Goal: Information Seeking & Learning: Understand process/instructions

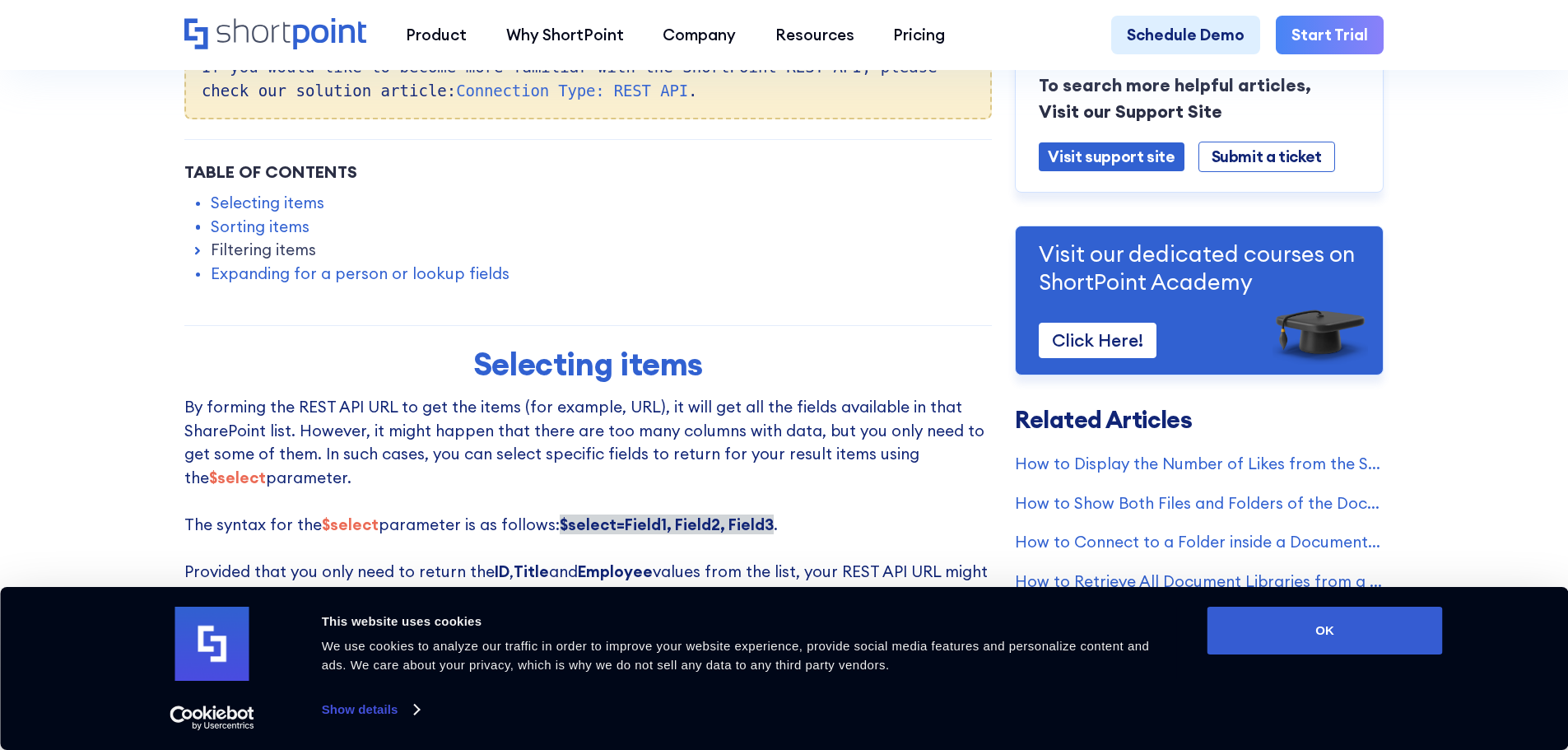
scroll to position [741, 0]
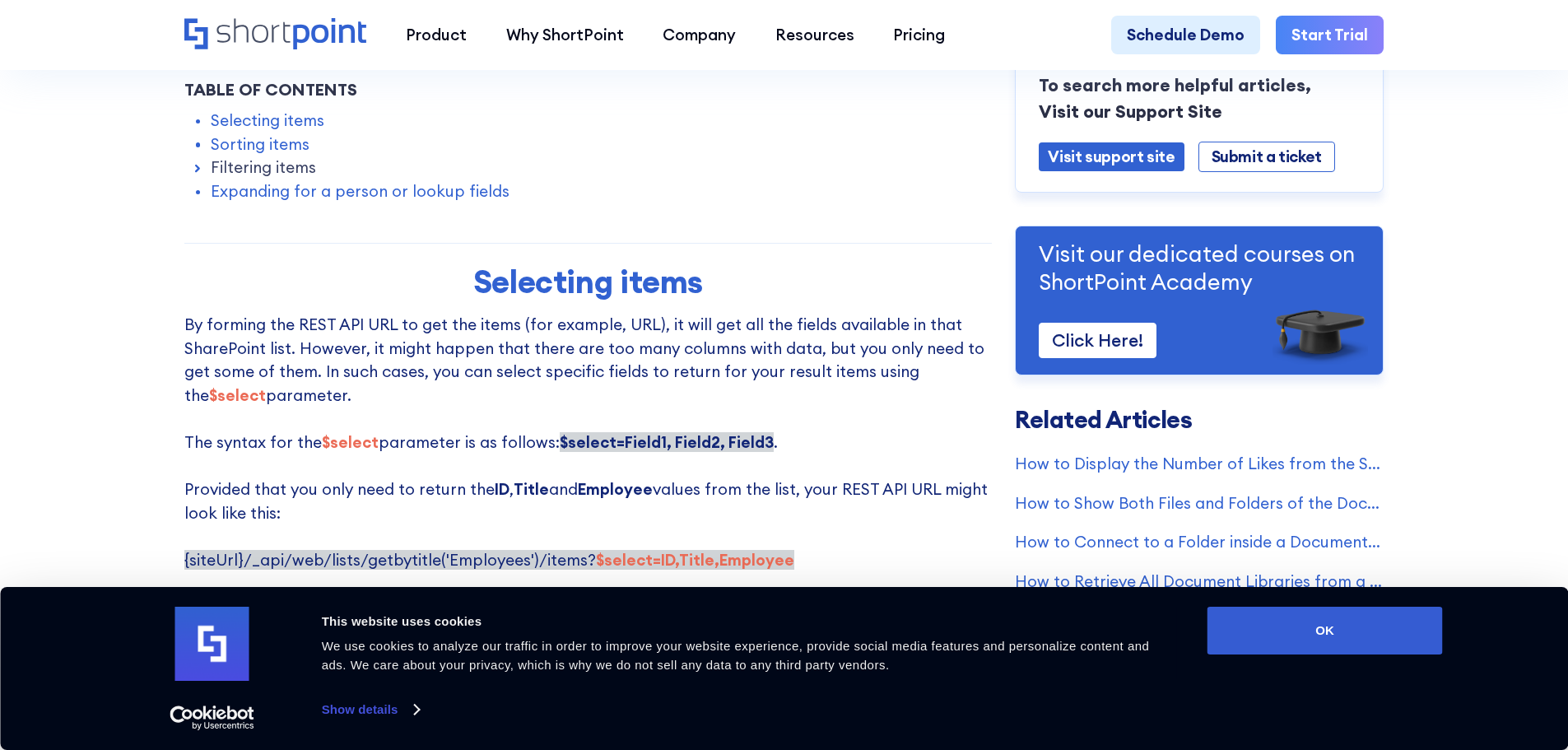
click at [206, 385] on p "By forming the REST API URL to get the items (for example, URL), it will get al…" at bounding box center [588, 442] width 808 height 259
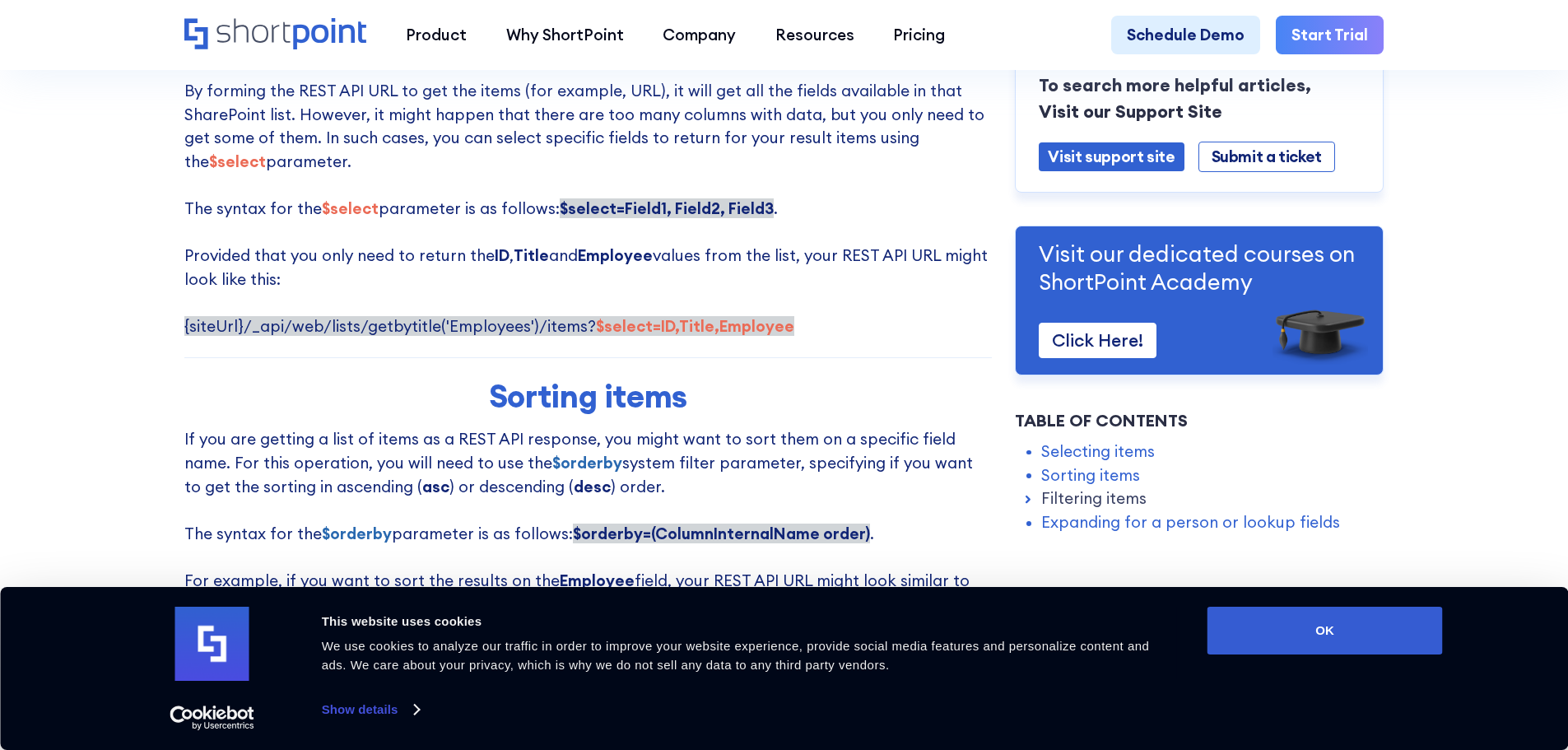
scroll to position [1154, 0]
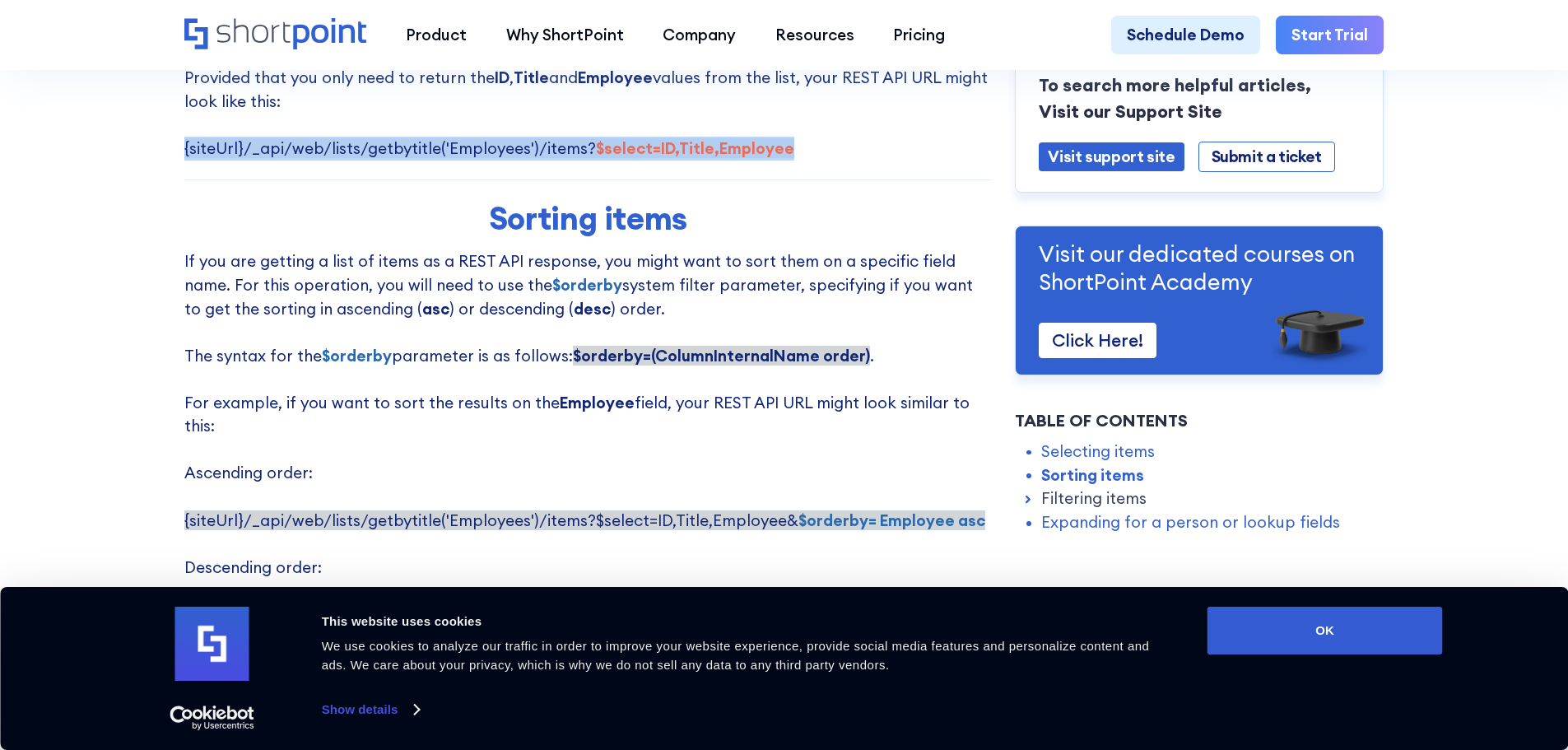
drag, startPoint x: 179, startPoint y: 152, endPoint x: 818, endPoint y: 157, distance: 639.0
copy span "{siteUrl}/_api/web/lists/getbytitle('Employees')/items? $select=ID,Title,Employ…"
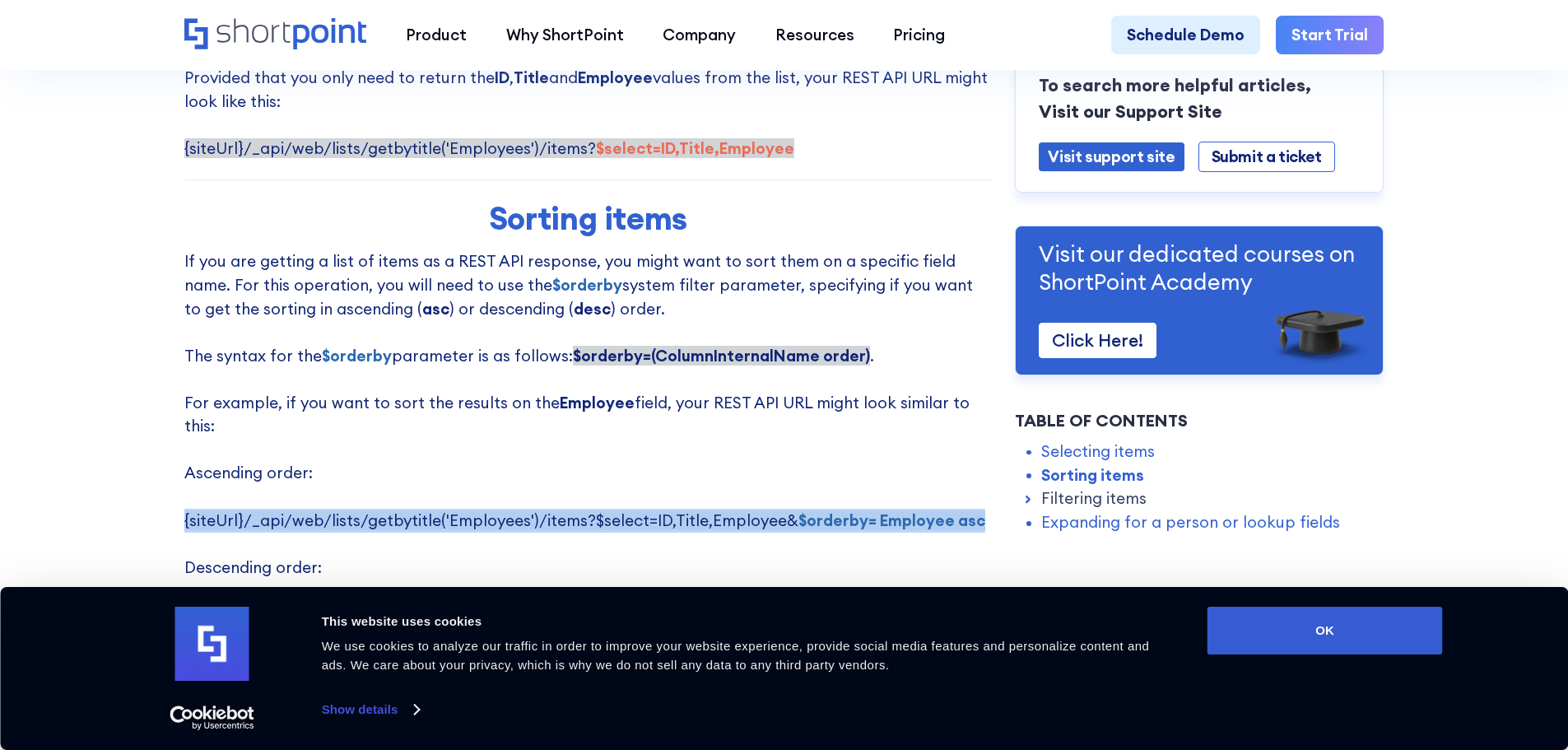
drag, startPoint x: 180, startPoint y: 507, endPoint x: 973, endPoint y: 508, distance: 793.0
click at [973, 508] on p "If you are getting a list of items as a REST API response, you might want to so…" at bounding box center [588, 449] width 808 height 400
copy span "{siteUrl}/_api/web/lists/getbytitle('Employees')/items?$select=ID,Title,Employe…"
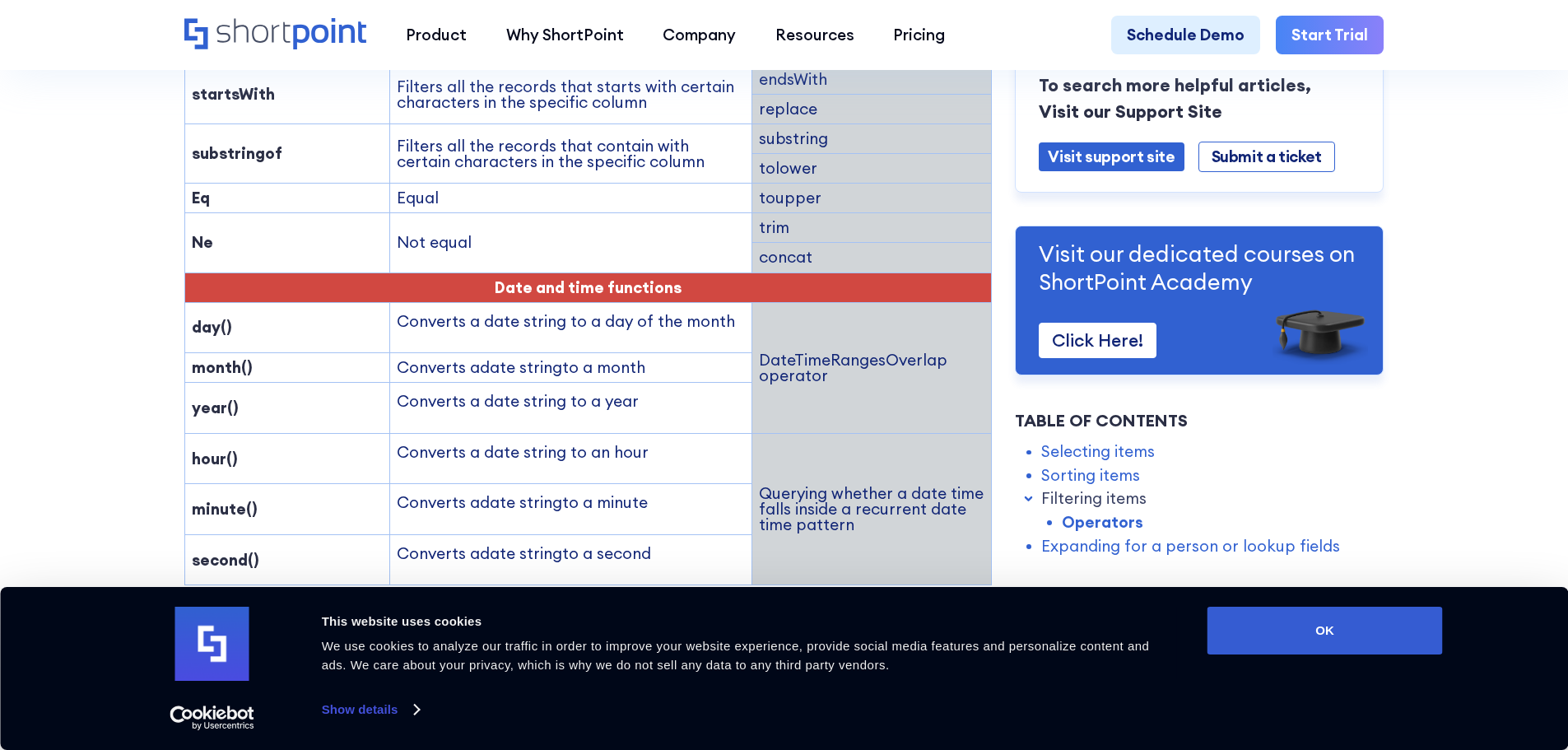
scroll to position [2800, 0]
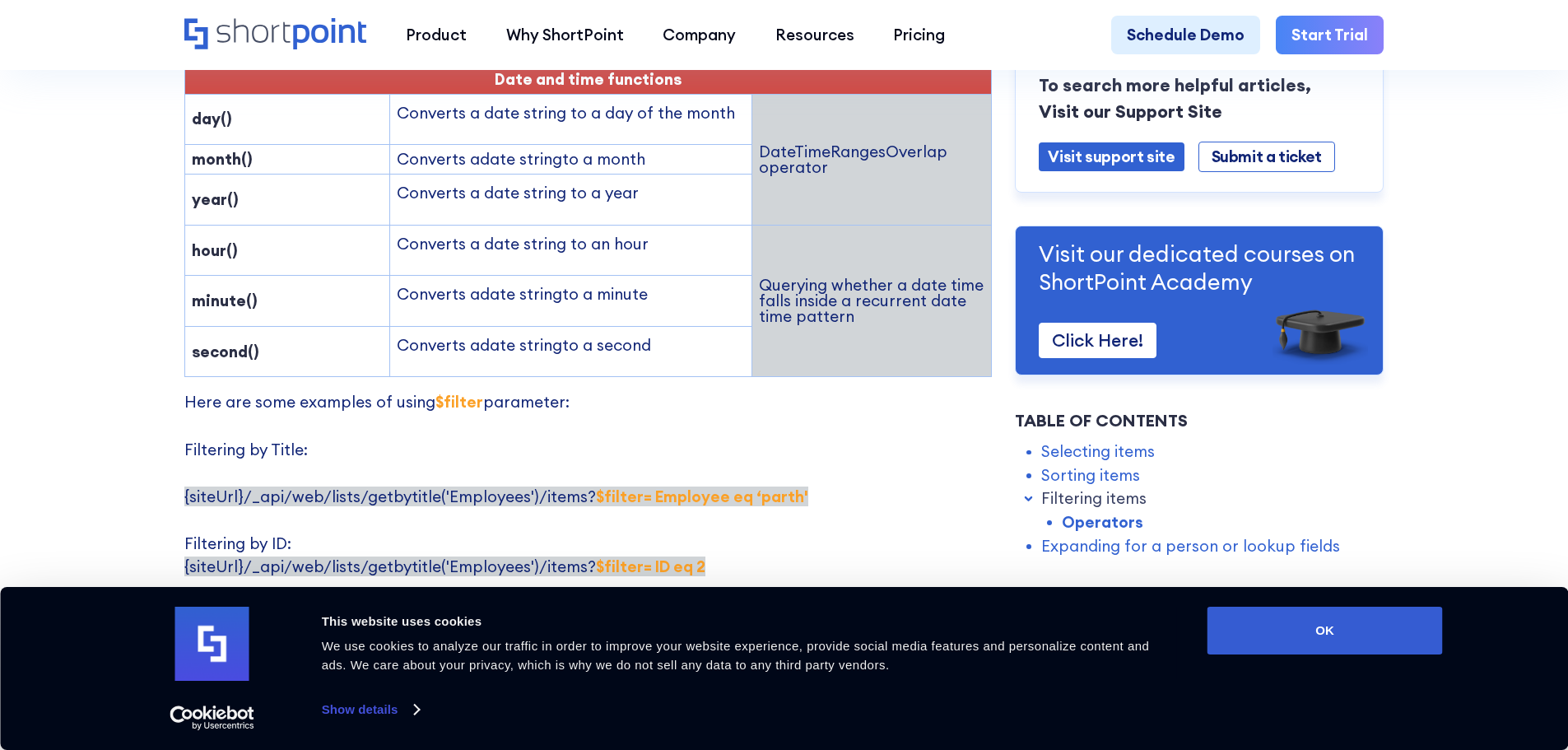
click at [302, 430] on p "Here are some examples of using $filter parameter: Filtering by Title: {siteUrl…" at bounding box center [588, 708] width 808 height 635
drag, startPoint x: 181, startPoint y: 398, endPoint x: 328, endPoint y: 387, distance: 147.4
copy p "Filtering by Title:"
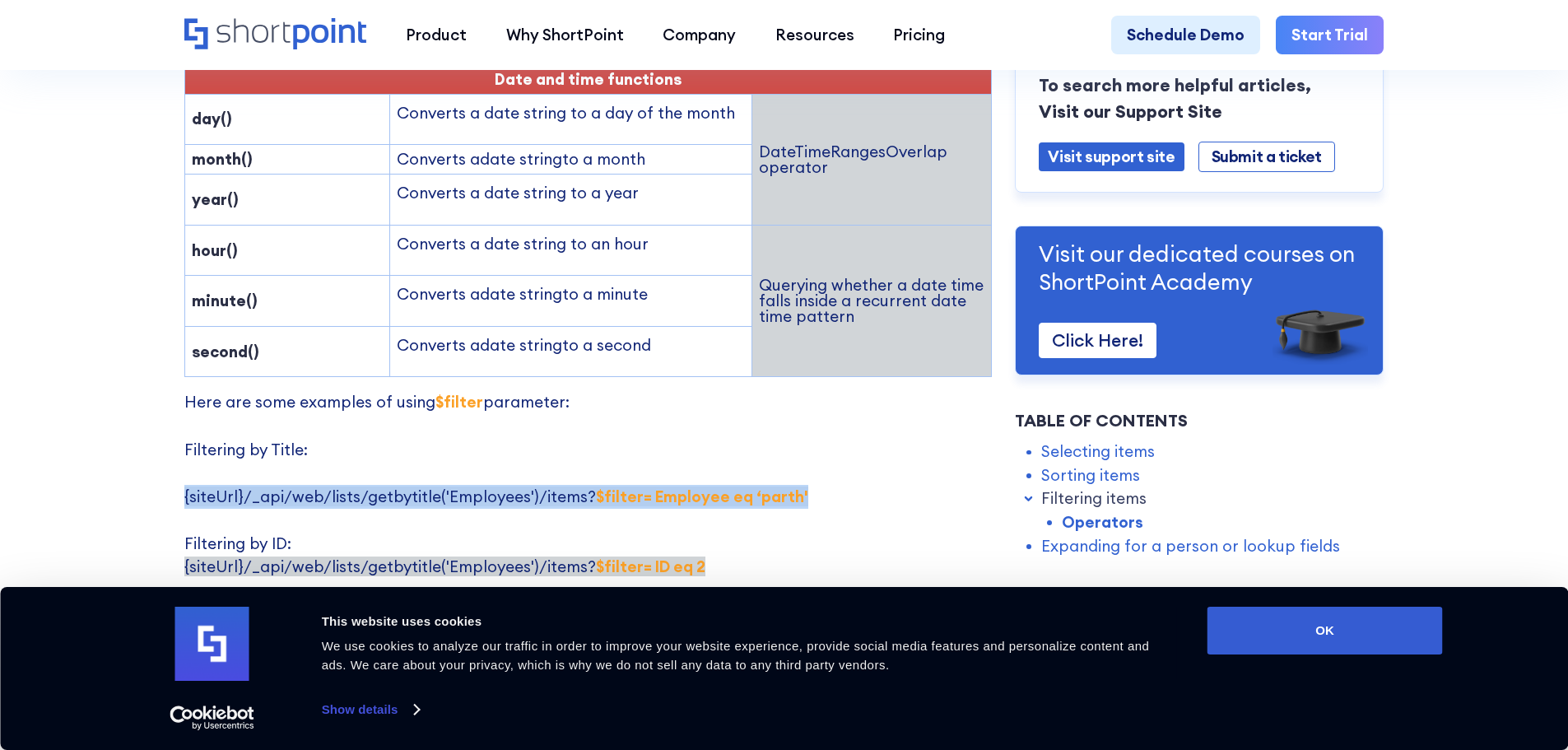
drag, startPoint x: 181, startPoint y: 442, endPoint x: 810, endPoint y: 454, distance: 629.1
click at [810, 454] on p "Here are some examples of using $filter parameter: Filtering by Title: {siteUrl…" at bounding box center [588, 708] width 808 height 635
copy span "{siteUrl}/_api/web/lists/getbytitle('Employees')/items? $filter= Employee eq ‘[…"
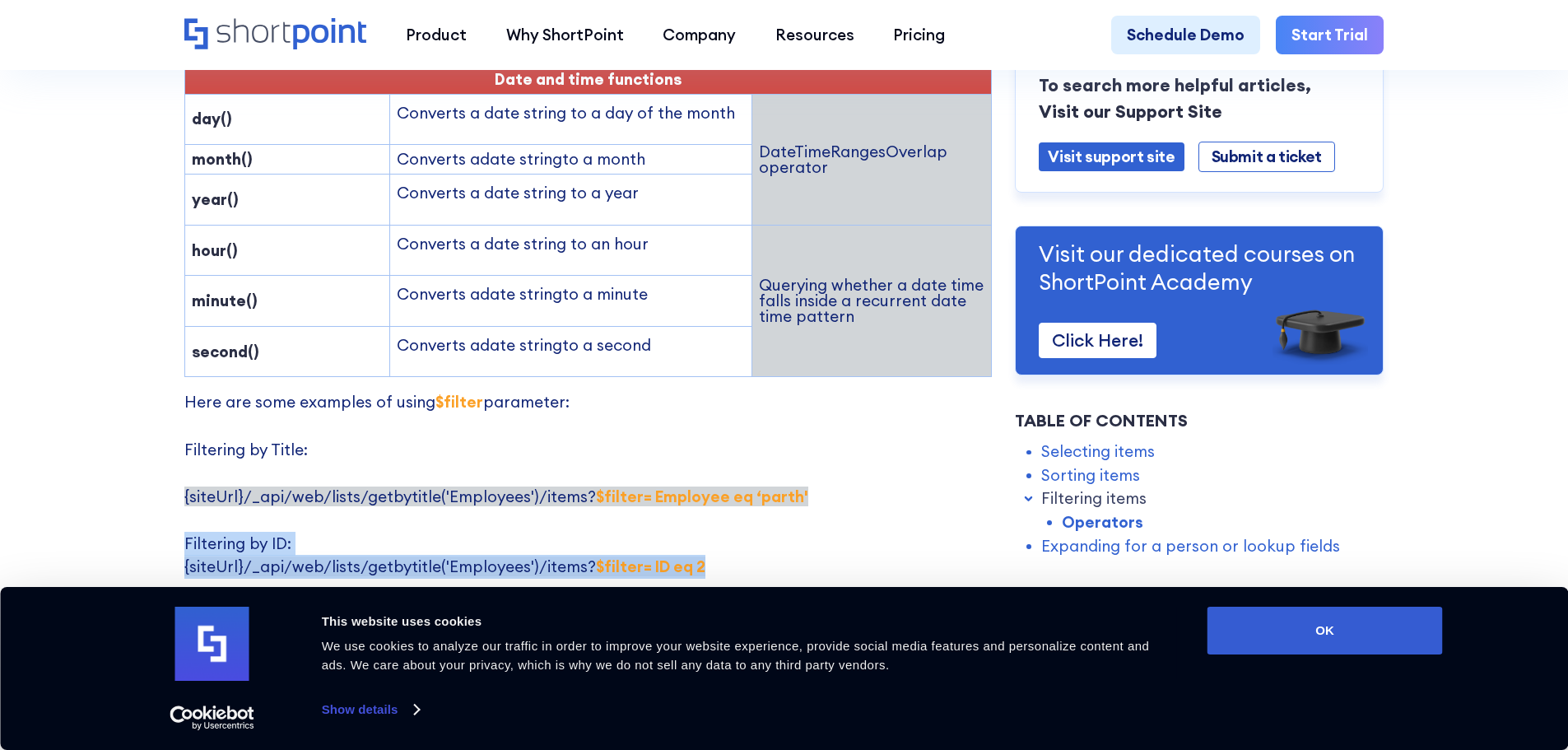
drag, startPoint x: 181, startPoint y: 491, endPoint x: 767, endPoint y: 510, distance: 586.3
click at [767, 510] on p "Here are some examples of using $filter parameter: Filtering by Title: {siteUrl…" at bounding box center [588, 708] width 808 height 635
copy p "Filtering by ID: {siteUrl}/_api/web/lists/getbytitle('Employees')/items? $filte…"
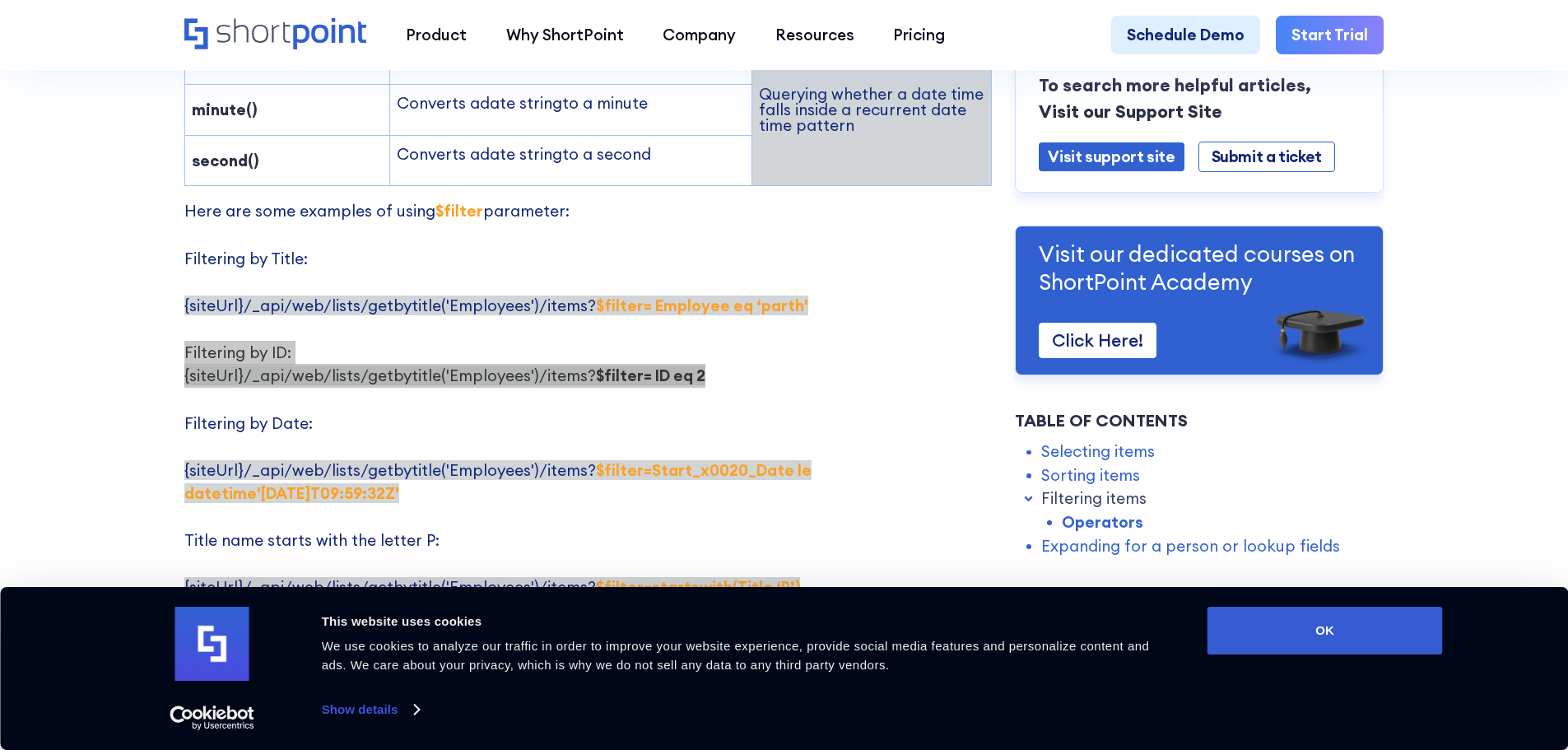
scroll to position [3047, 0]
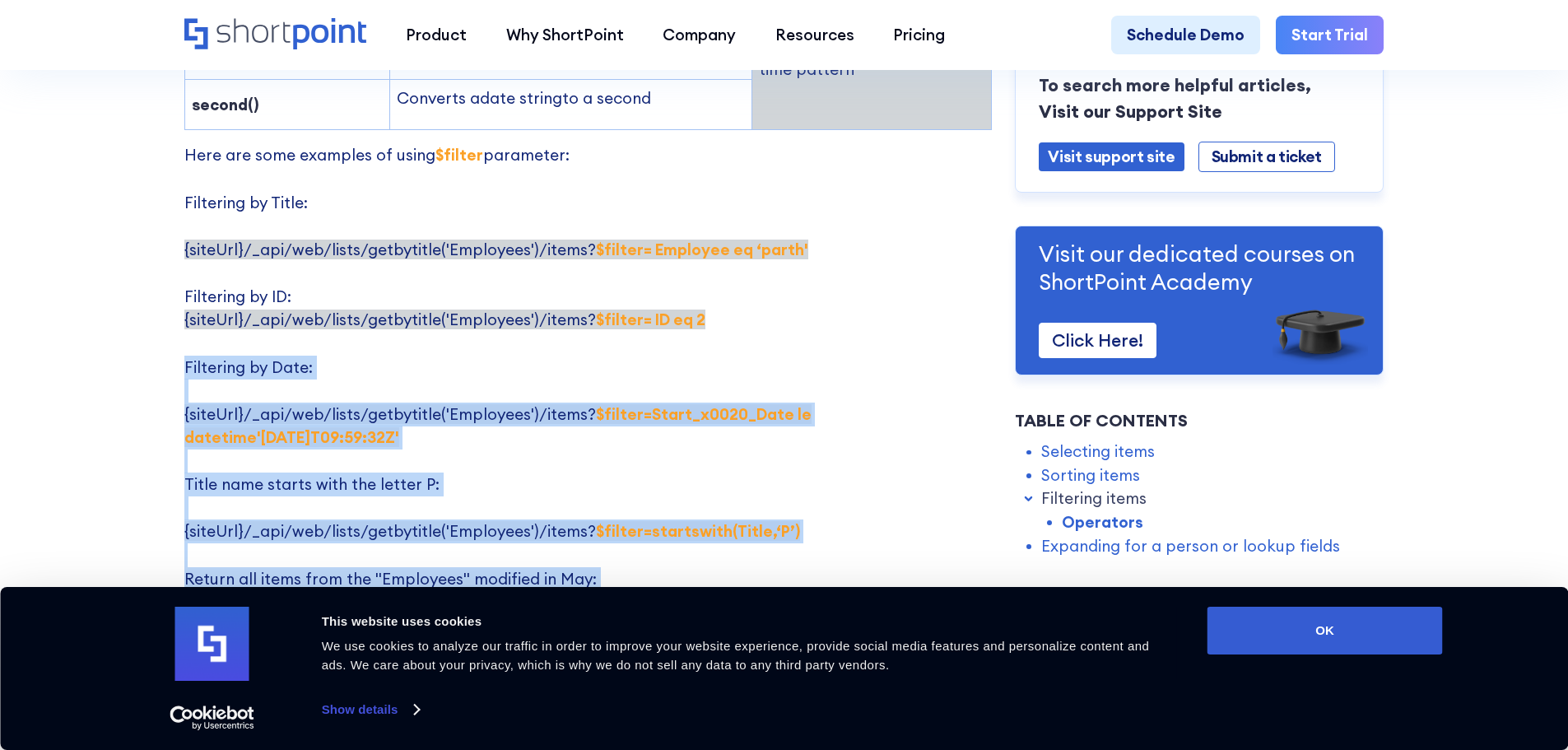
drag, startPoint x: 181, startPoint y: 312, endPoint x: 824, endPoint y: 575, distance: 694.7
click at [824, 575] on p "Here are some examples of using $filter parameter: Filtering by Title: {siteUrl…" at bounding box center [588, 461] width 808 height 635
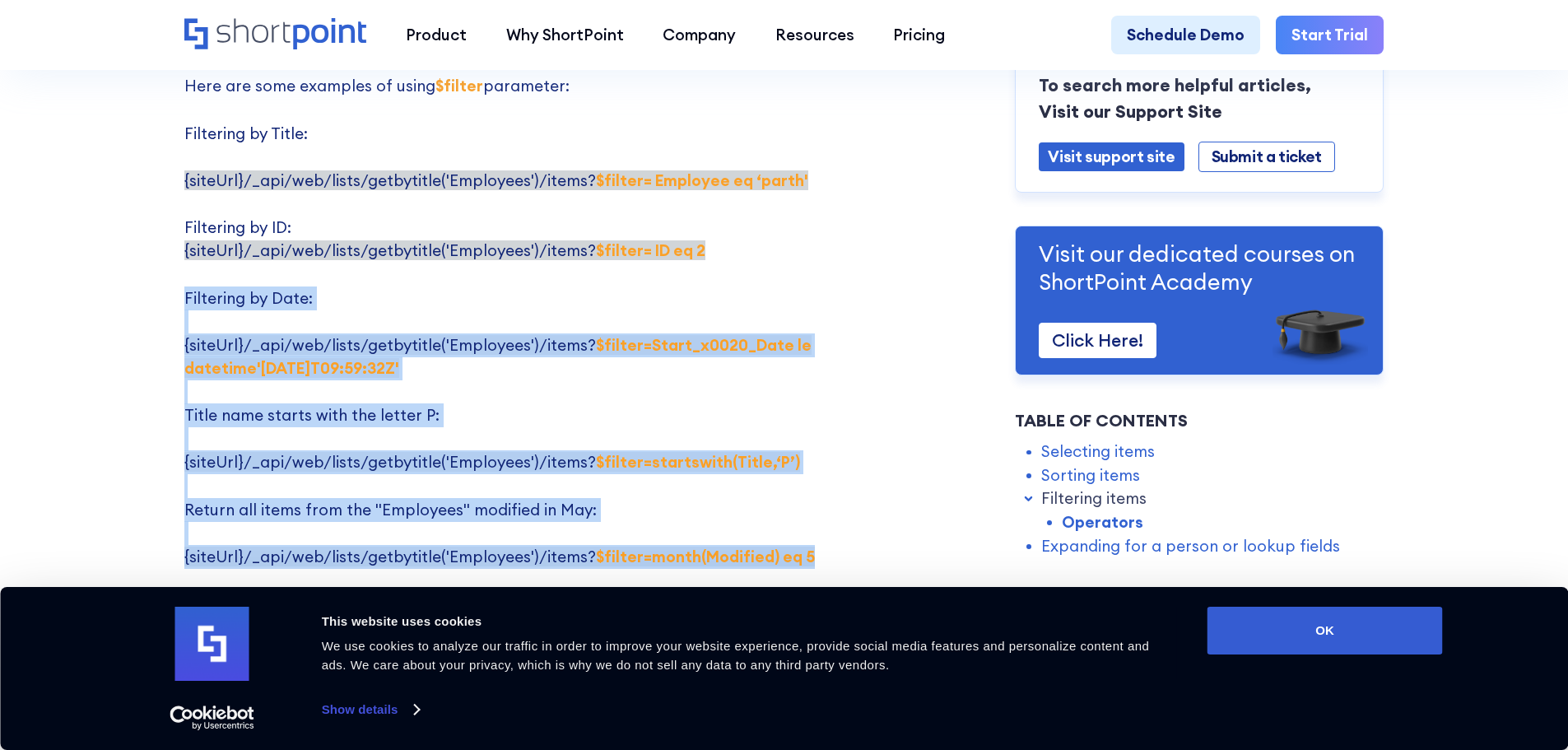
scroll to position [3212, 0]
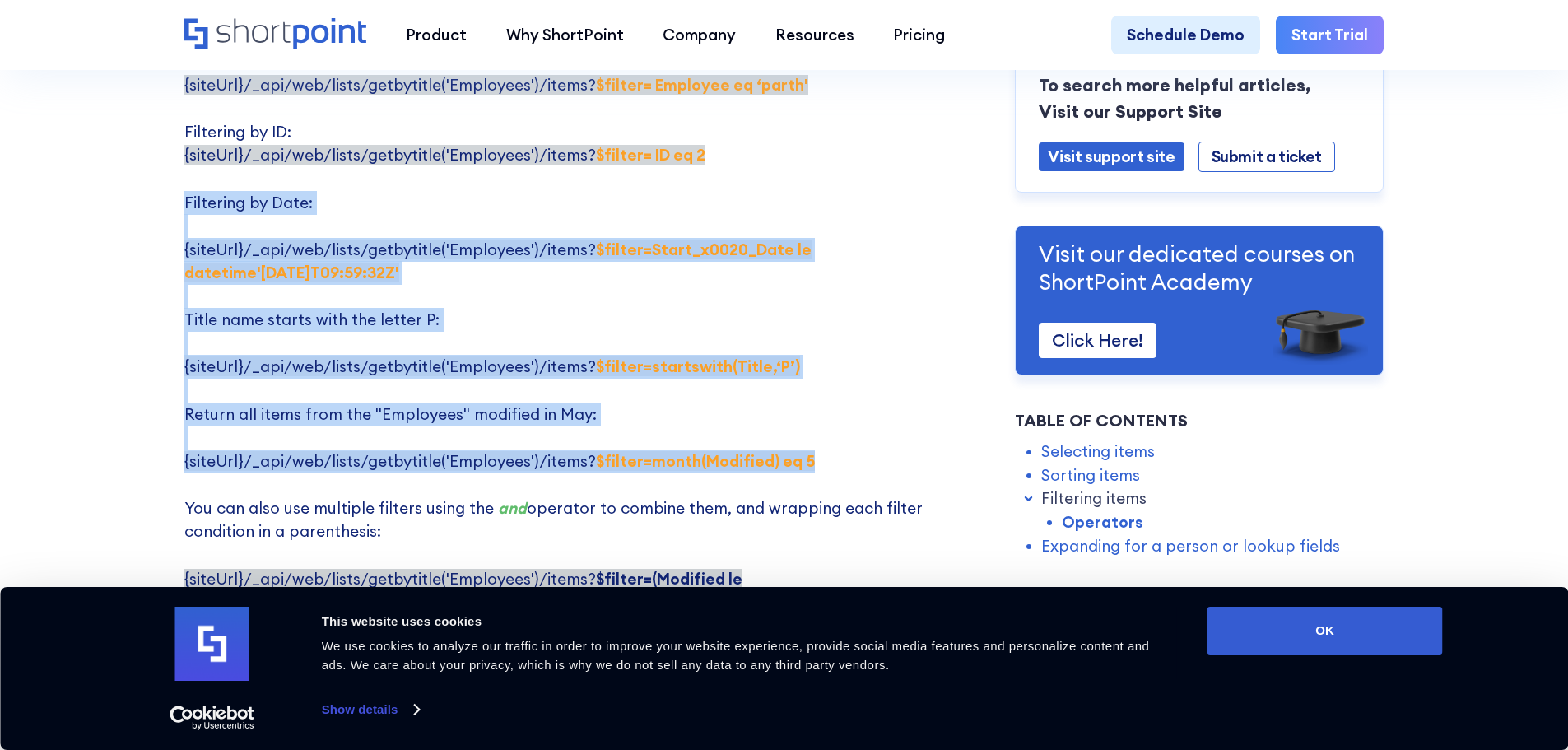
copy p "Filtering by Date: {siteUrl}/_api/web/lists/getbytitle('Employees')/items? $fil…"
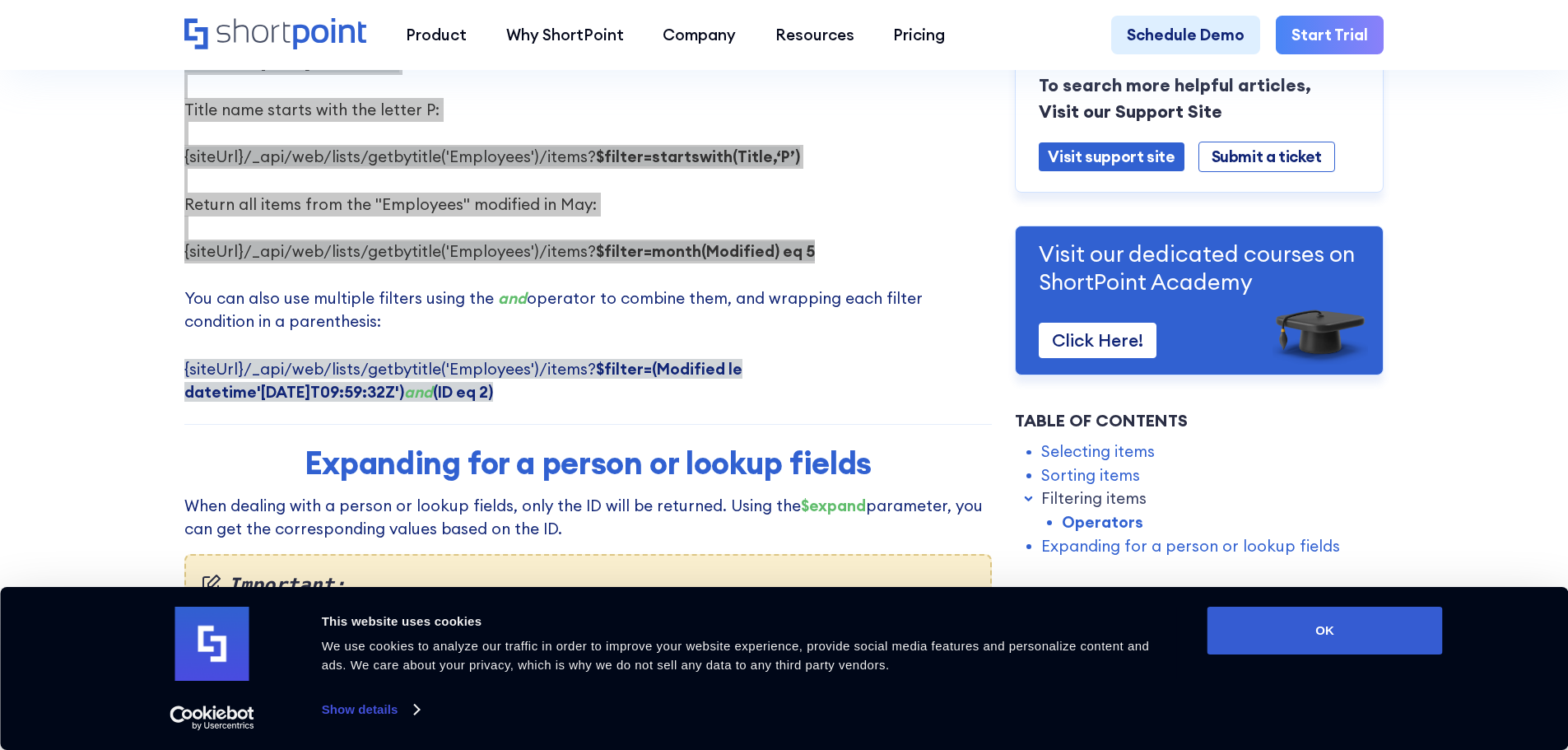
scroll to position [3460, 0]
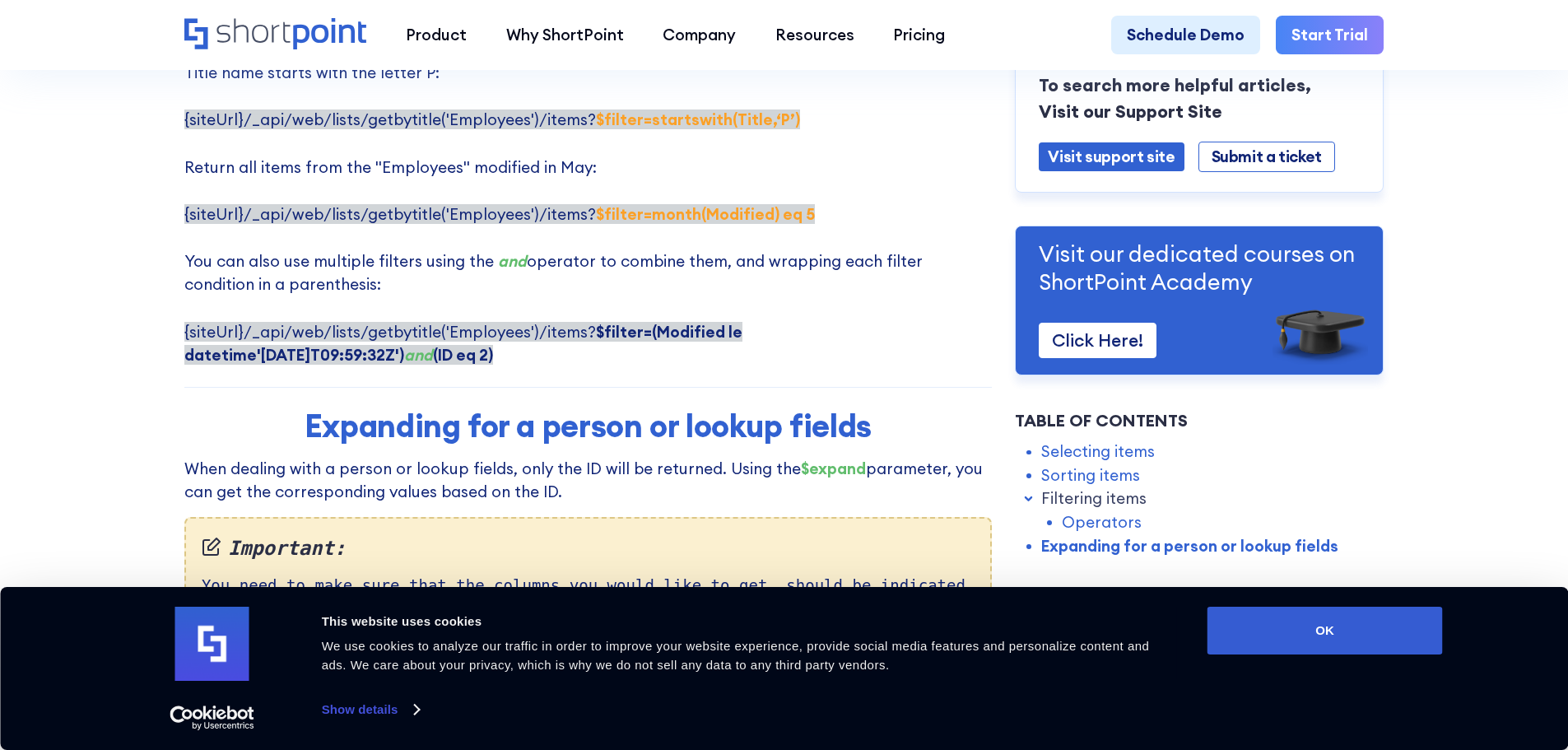
click at [303, 316] on p "Here are some examples of using $filter parameter: Filtering by Title: {siteUrl…" at bounding box center [588, 49] width 808 height 635
drag, startPoint x: 181, startPoint y: 287, endPoint x: 302, endPoint y: 309, distance: 123.0
click at [302, 309] on p "Here are some examples of using $filter parameter: Filtering by Title: {siteUrl…" at bounding box center [588, 49] width 808 height 635
copy span "{siteUrl}/_api/web/lists/getbytitle('Employees')/items? $filter=(Modified le da…"
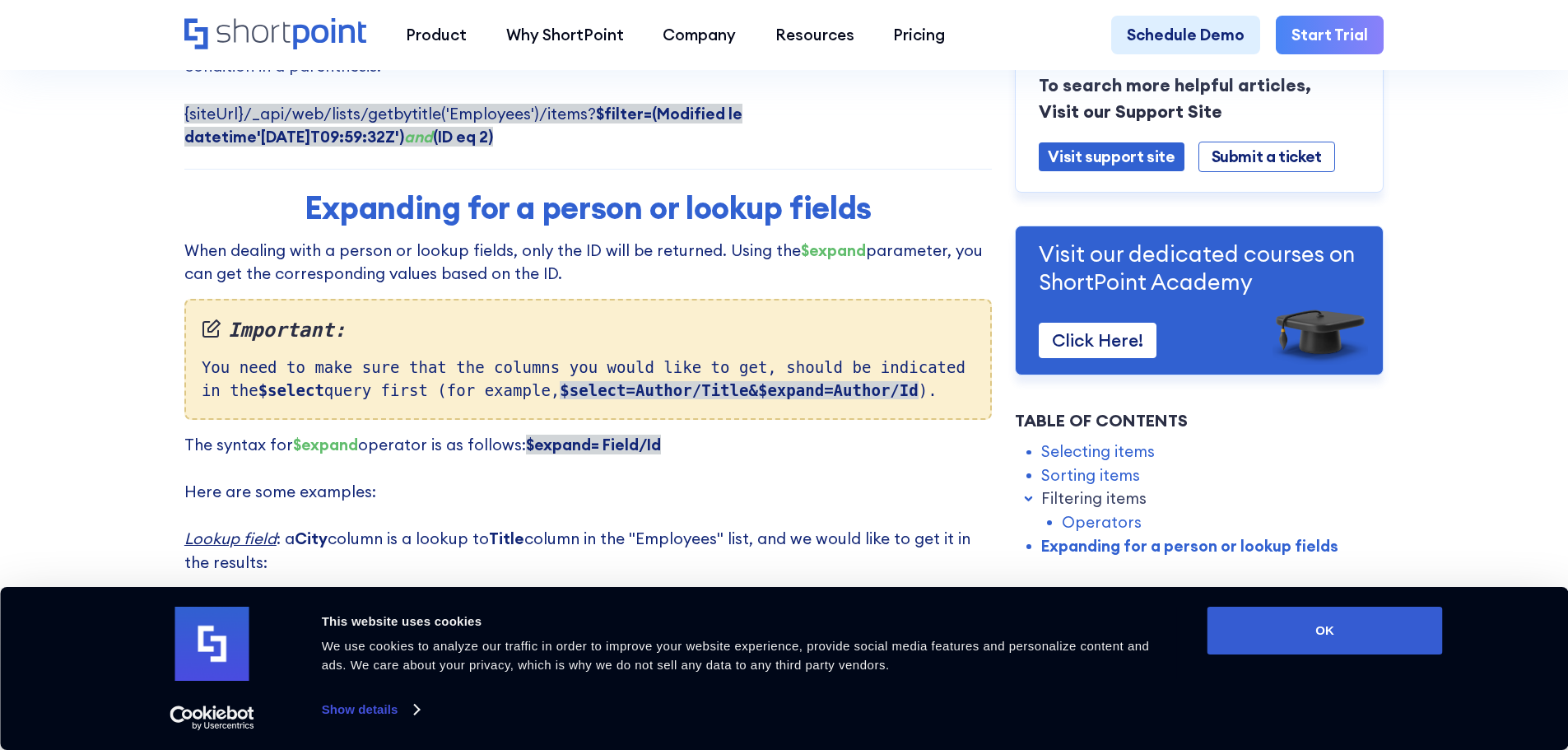
scroll to position [3707, 0]
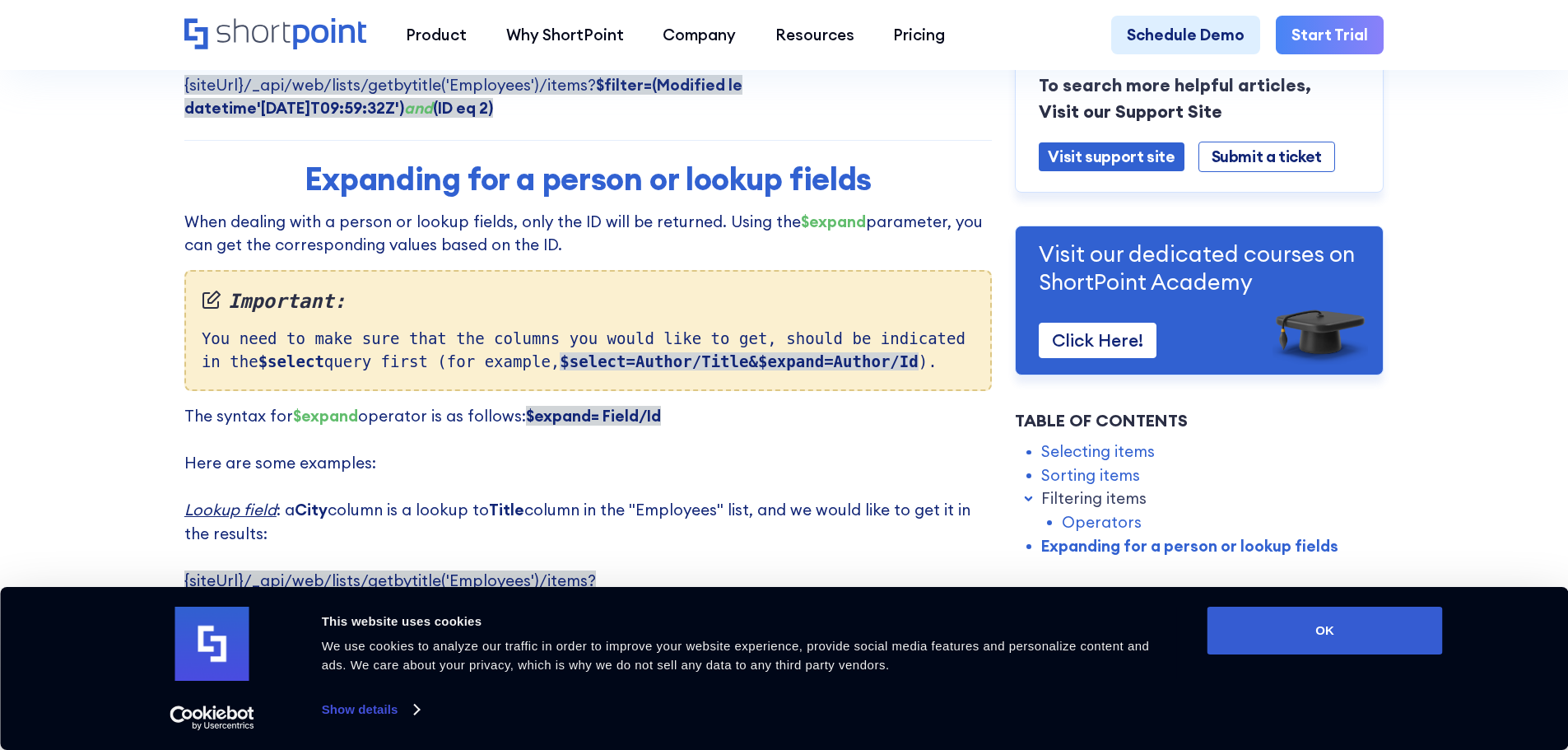
drag, startPoint x: 493, startPoint y: 313, endPoint x: 831, endPoint y: 314, distance: 338.0
click at [831, 314] on div "Important: You need to make sure that the columns you would like to get, should…" at bounding box center [588, 330] width 808 height 121
copy div "$select=Author/Title&$expand=Author/Id )"
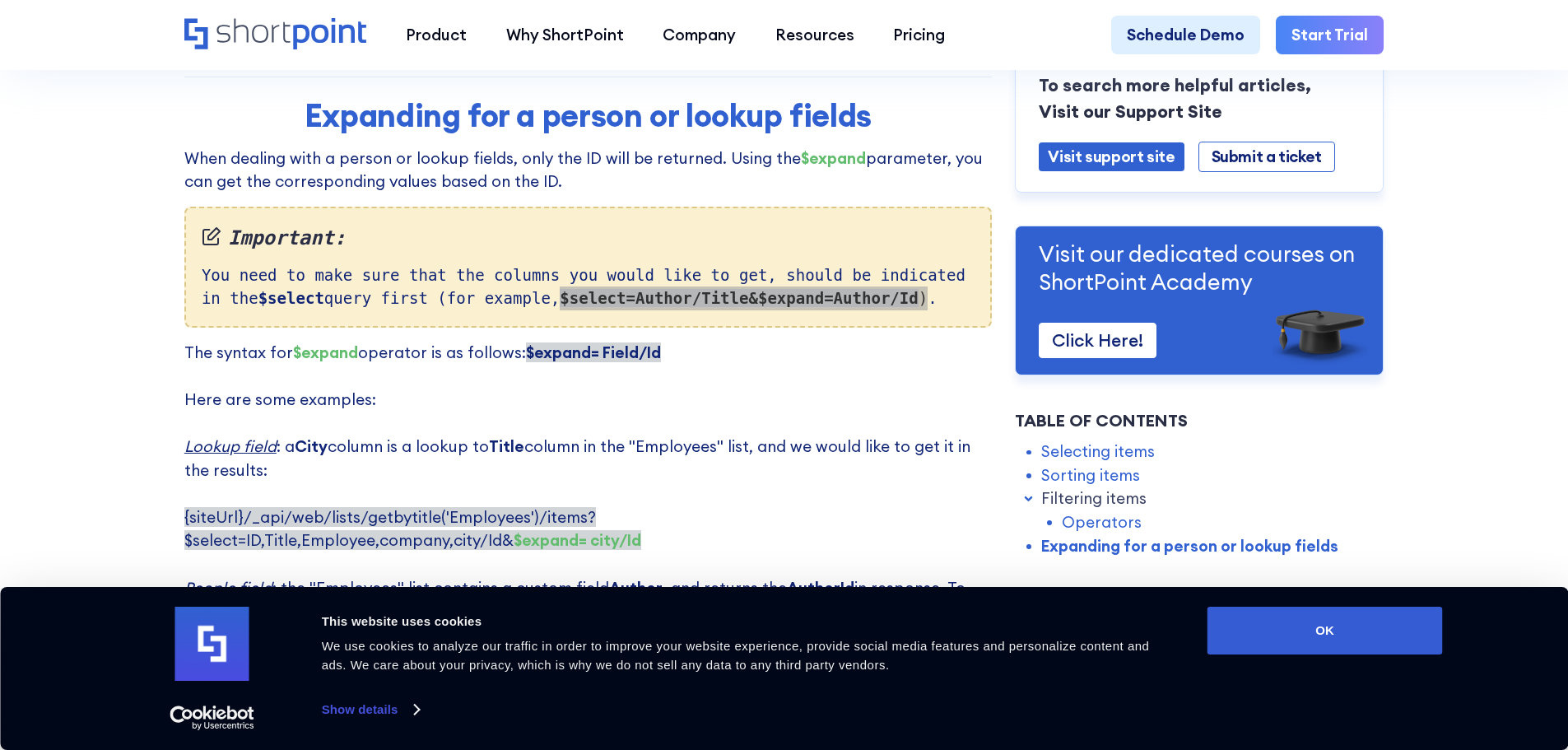
scroll to position [3872, 0]
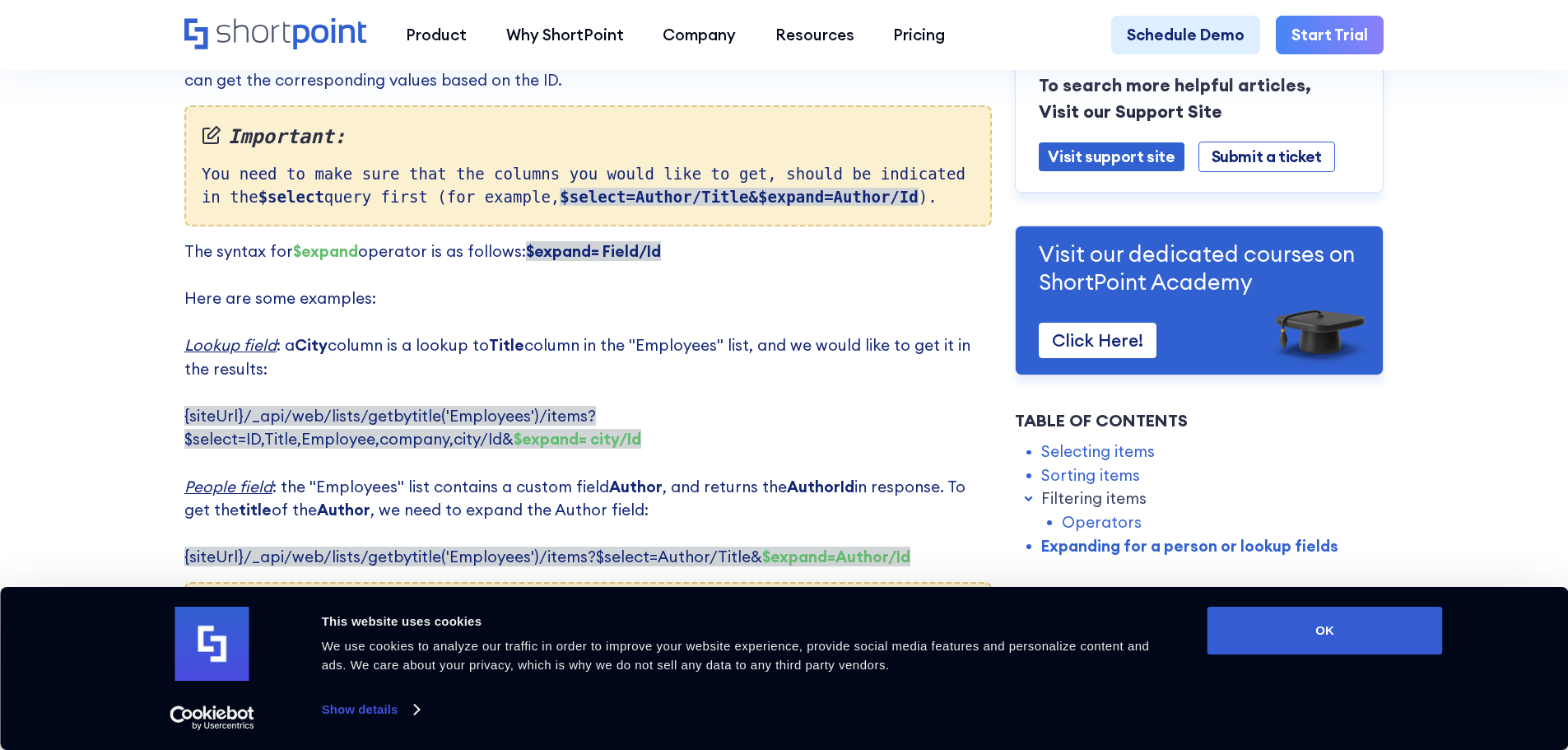
drag, startPoint x: 405, startPoint y: 426, endPoint x: 389, endPoint y: 428, distance: 16.1
click at [405, 426] on p "The syntax for $expand operator is as follows: $expand= Field/Id ‍ Here are som…" at bounding box center [588, 405] width 808 height 329
click at [184, 406] on span "{siteUrl}/_api/web/lists/getbytitle('Employees')/items?$select=ID,Title,Employe…" at bounding box center [412, 428] width 457 height 44
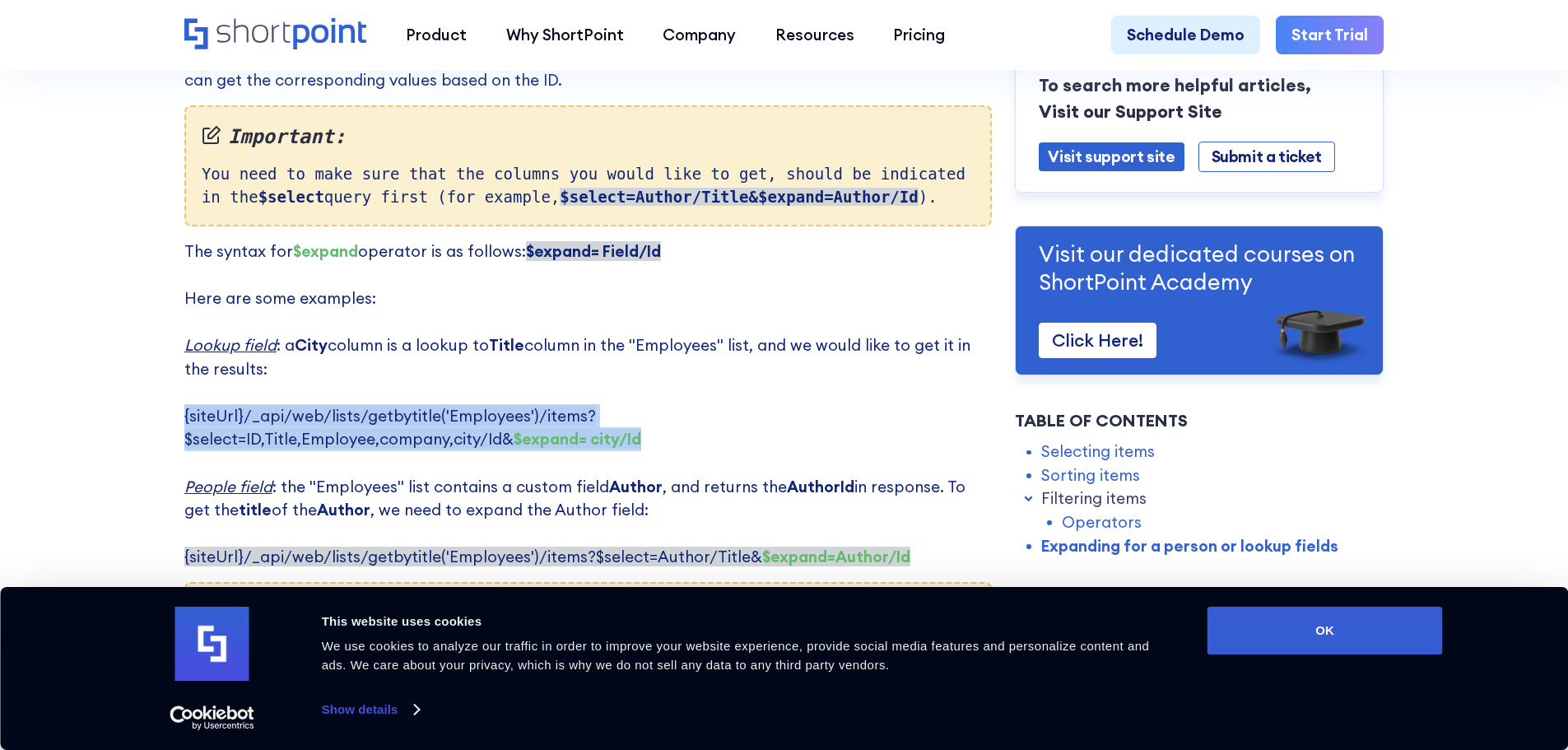
drag, startPoint x: 180, startPoint y: 373, endPoint x: 242, endPoint y: 388, distance: 63.8
click at [242, 388] on p "The syntax for $expand operator is as follows: $expand= Field/Id ‍ Here are som…" at bounding box center [588, 405] width 808 height 329
copy span "{siteUrl}/_api/web/lists/getbytitle('Employees')/items?$select=ID,Title,Employe…"
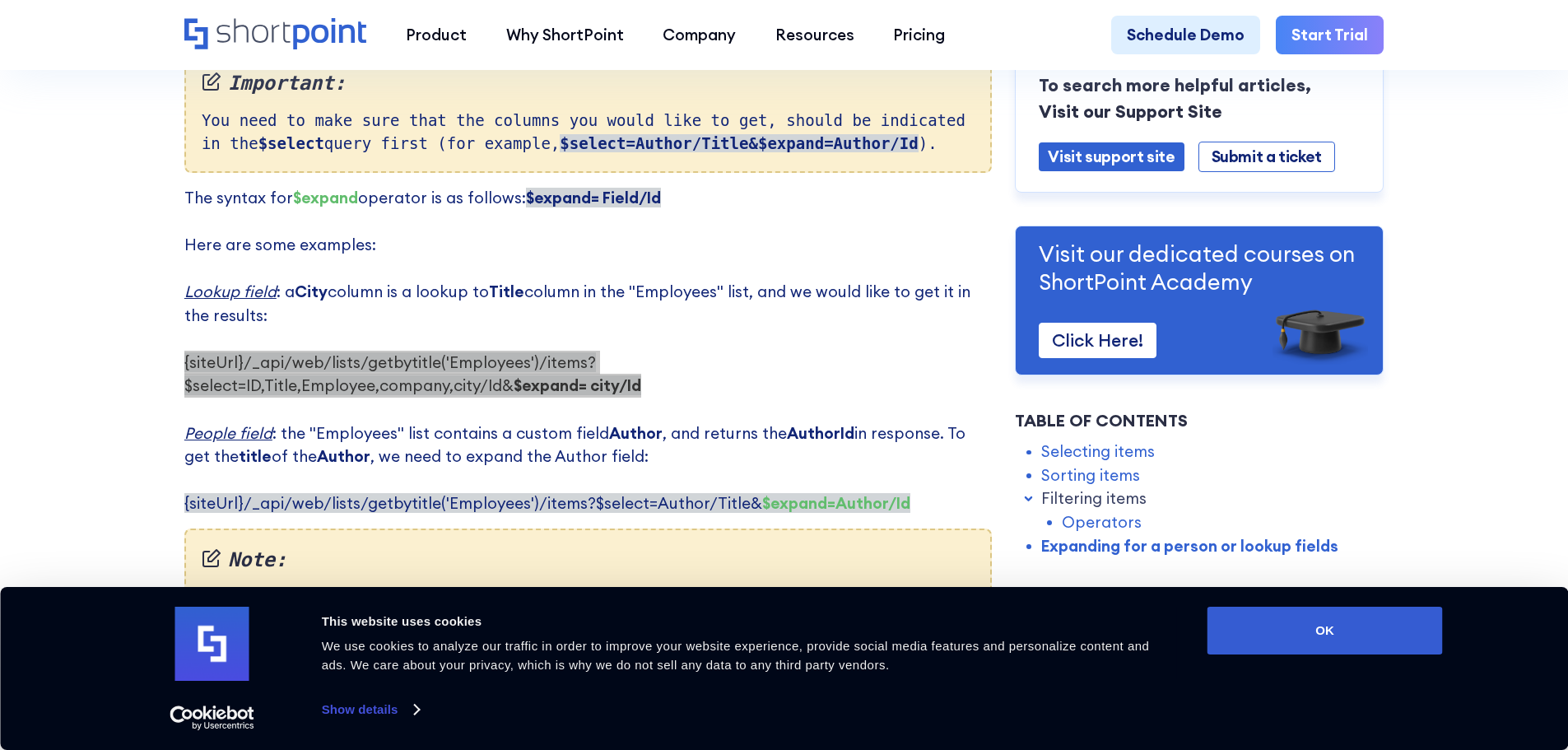
scroll to position [3954, 0]
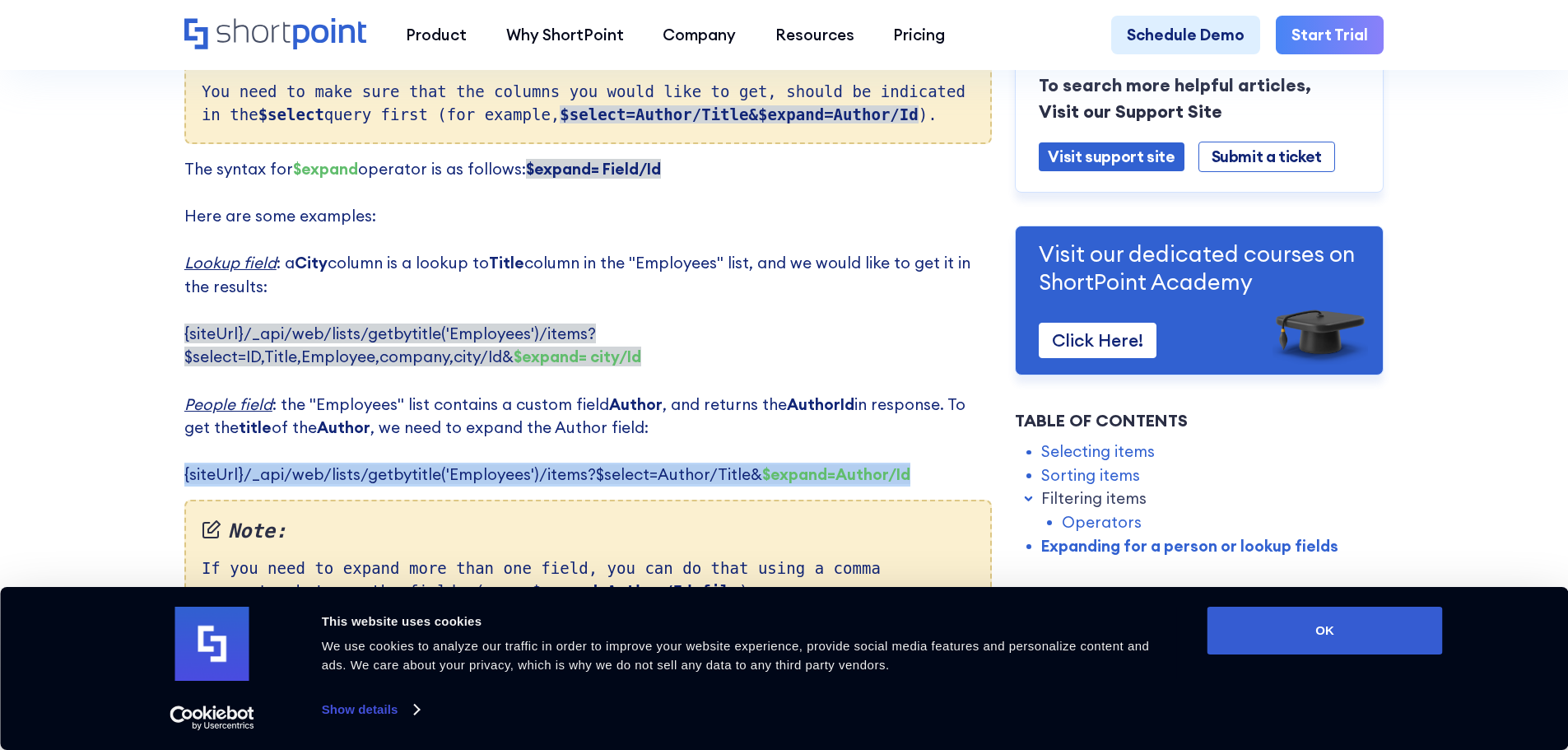
drag, startPoint x: 180, startPoint y: 435, endPoint x: 969, endPoint y: 430, distance: 789.0
click at [969, 430] on p "The syntax for $expand operator is as follows: $expand= Field/Id ‍ Here are som…" at bounding box center [588, 322] width 808 height 329
copy span "{siteUrl}/_api/web/lists/getbytitle('Employees')/items?$select=Author/Title& $e…"
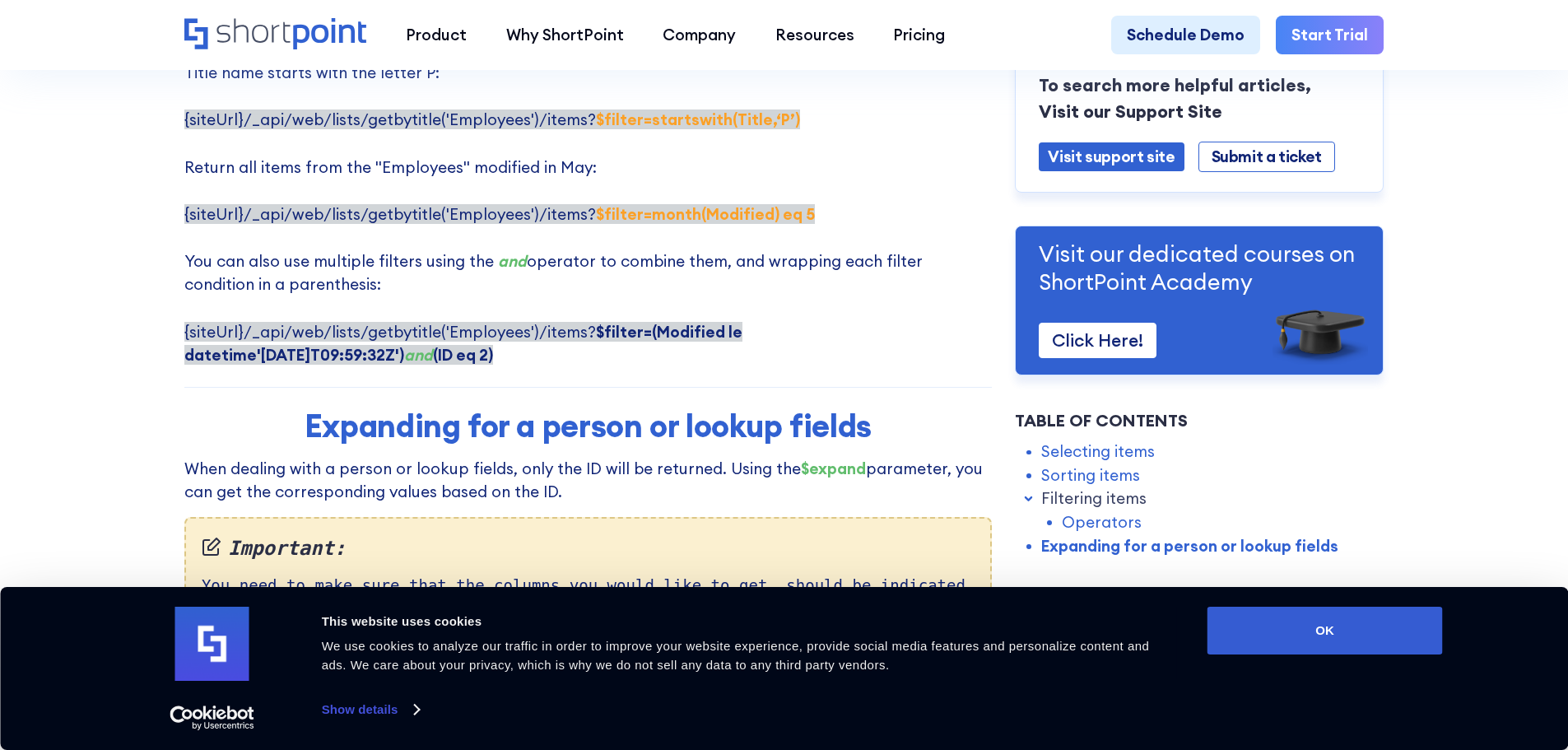
scroll to position [3212, 0]
